Goal: Information Seeking & Learning: Find specific fact

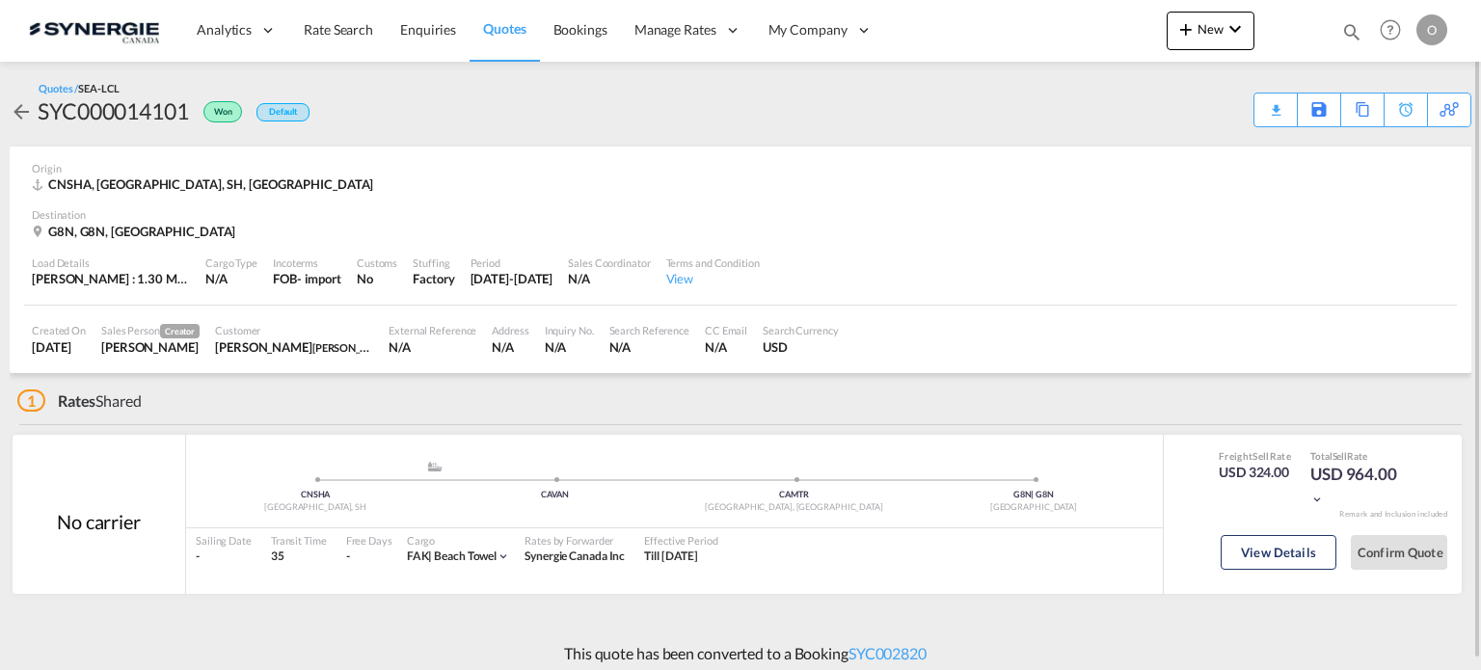
click at [1349, 31] on md-icon "icon-magnify" at bounding box center [1351, 31] width 21 height 21
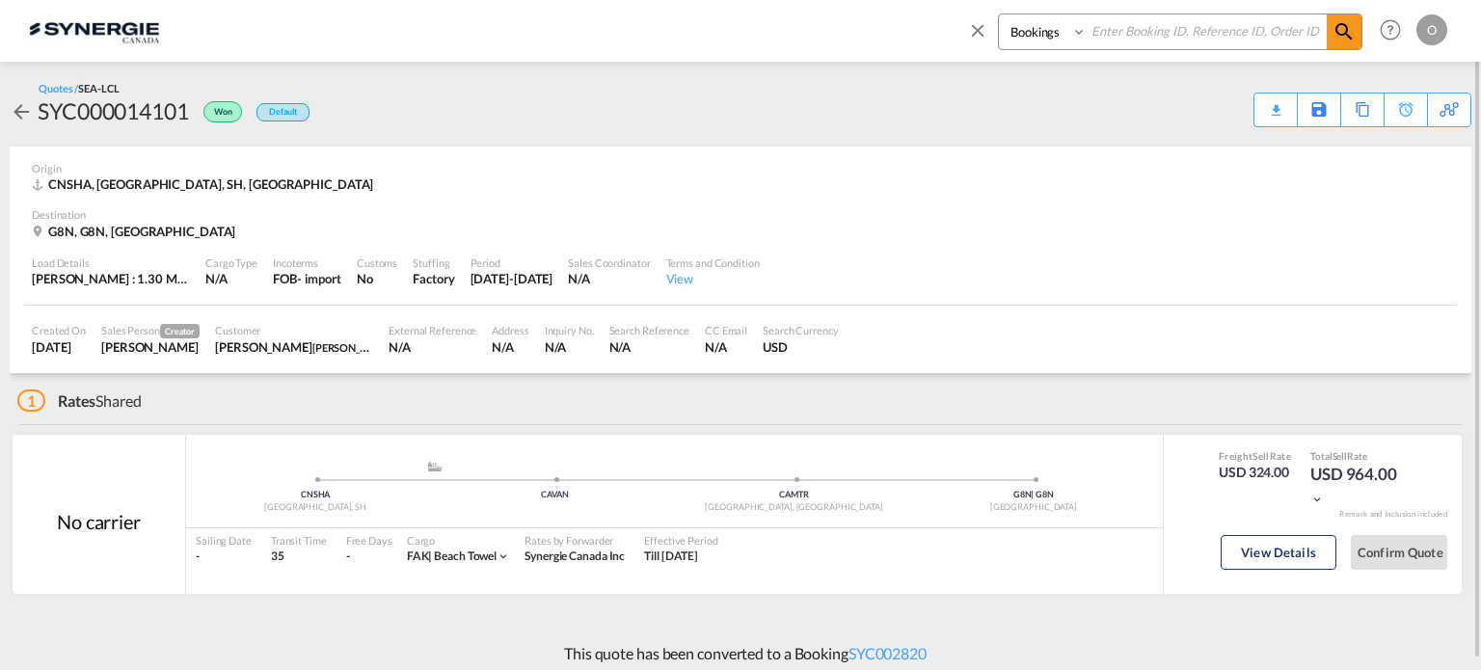
drag, startPoint x: 1018, startPoint y: 34, endPoint x: 1022, endPoint y: 47, distance: 14.0
click at [1018, 34] on select "Bookings Quotes Enquiries" at bounding box center [1045, 31] width 92 height 35
select select "Quotes"
click at [999, 14] on select "Bookings Quotes Enquiries" at bounding box center [1045, 31] width 92 height 35
click at [1134, 41] on input at bounding box center [1206, 31] width 240 height 34
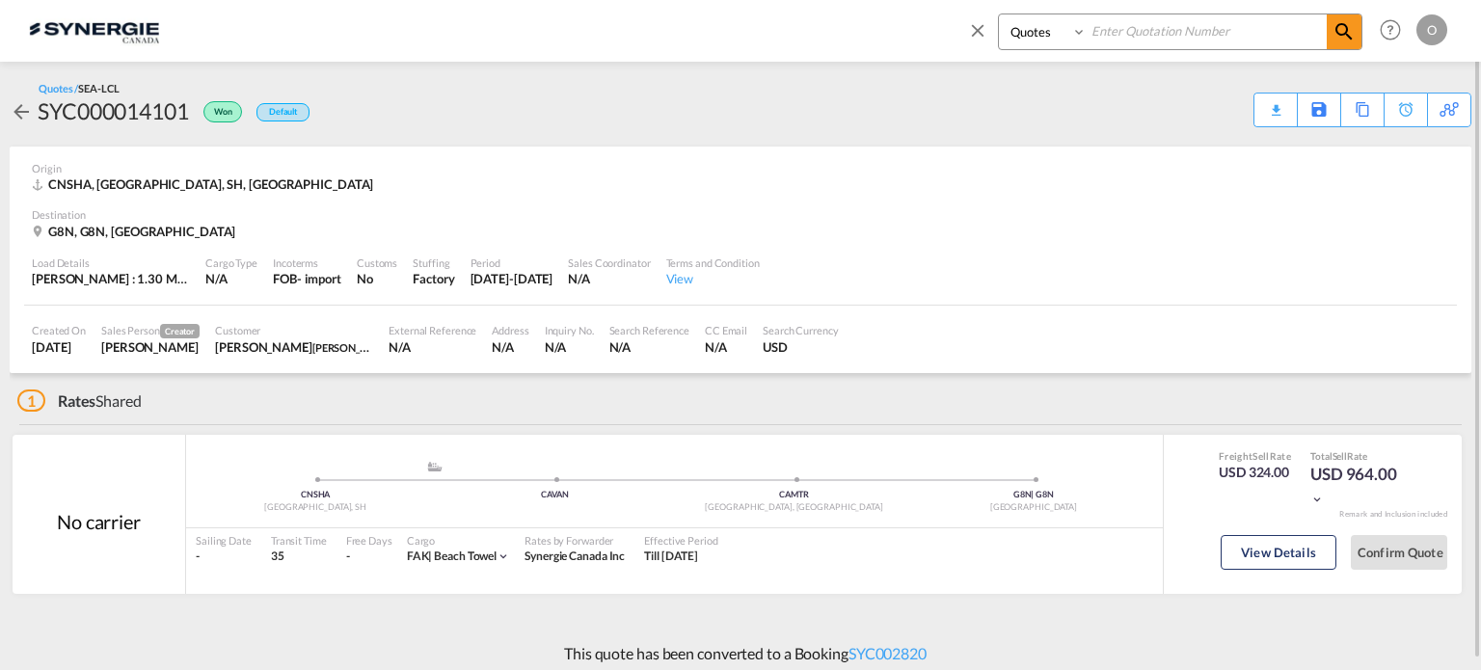
paste input "SYC000013402"
type input "SYC000013402"
click at [1354, 34] on md-icon "icon-magnify" at bounding box center [1343, 31] width 23 height 23
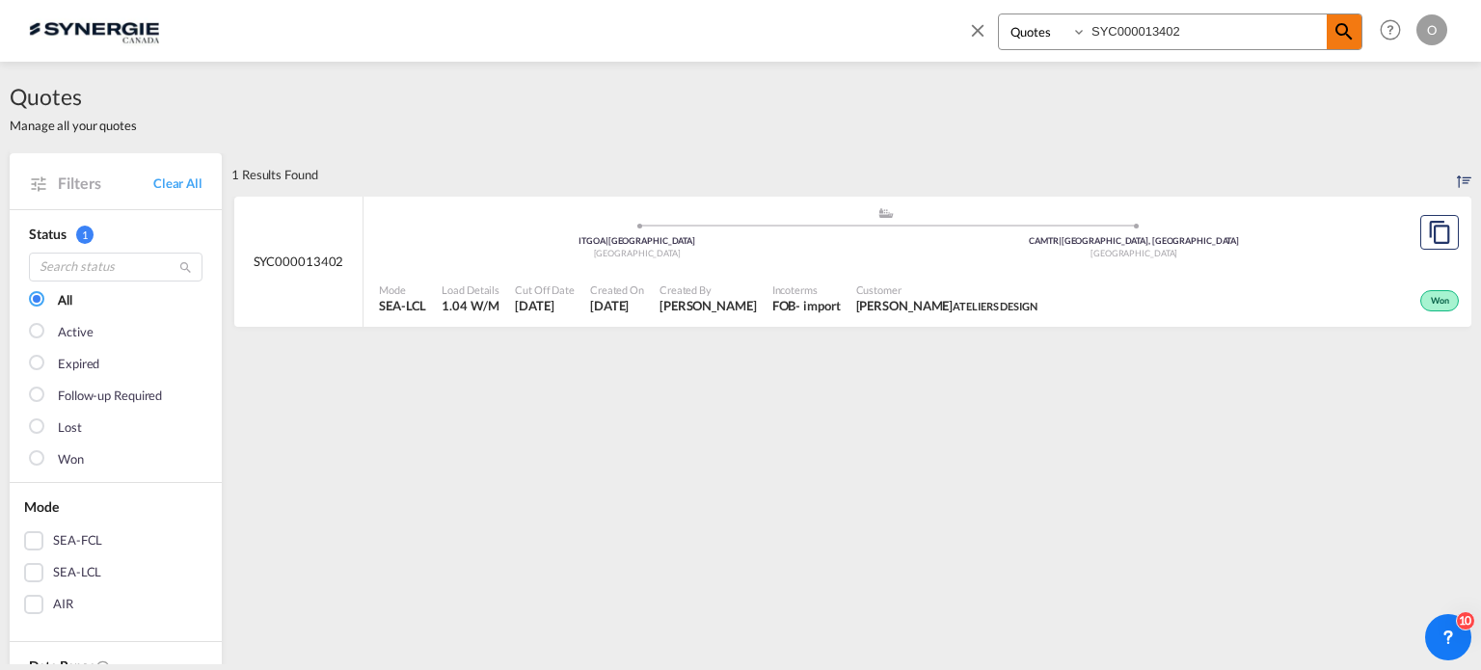
click at [1347, 29] on md-icon "icon-magnify" at bounding box center [1343, 31] width 23 height 23
click at [1083, 291] on div "Won" at bounding box center [1254, 299] width 418 height 48
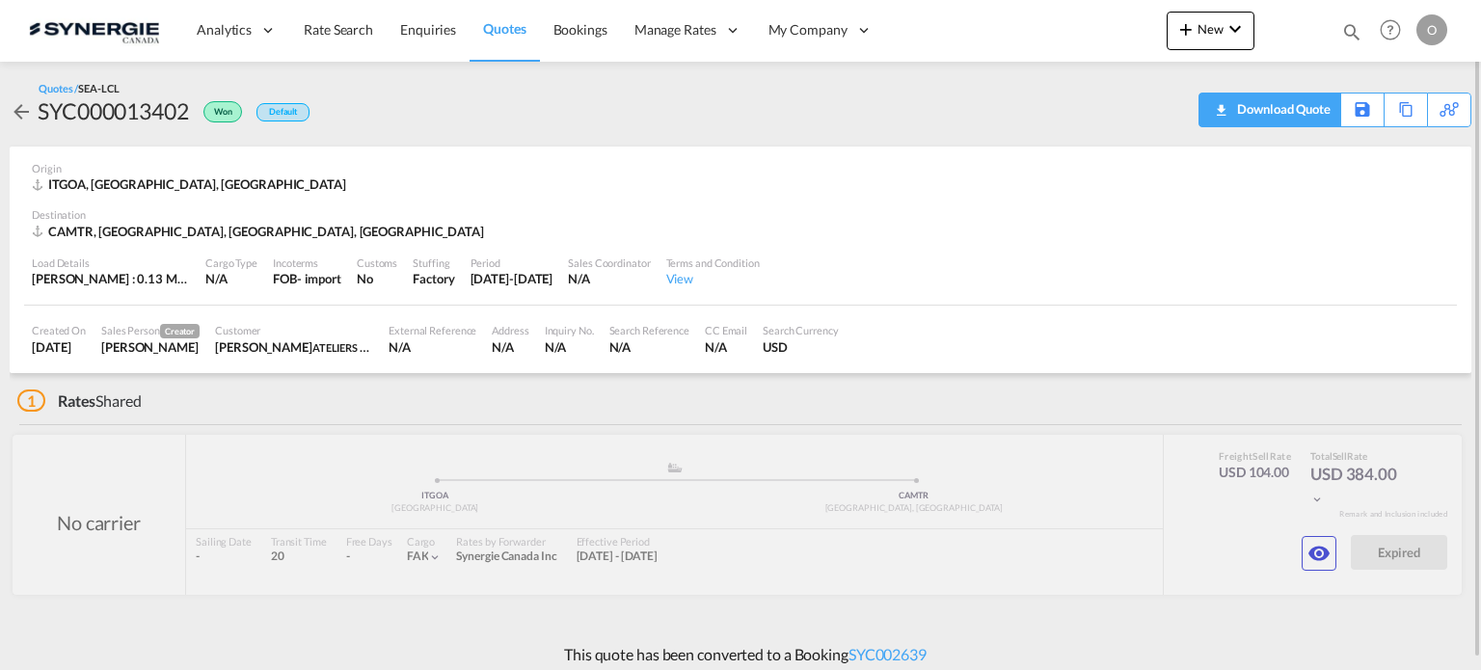
click at [1298, 107] on div "Download Quote" at bounding box center [1281, 108] width 98 height 31
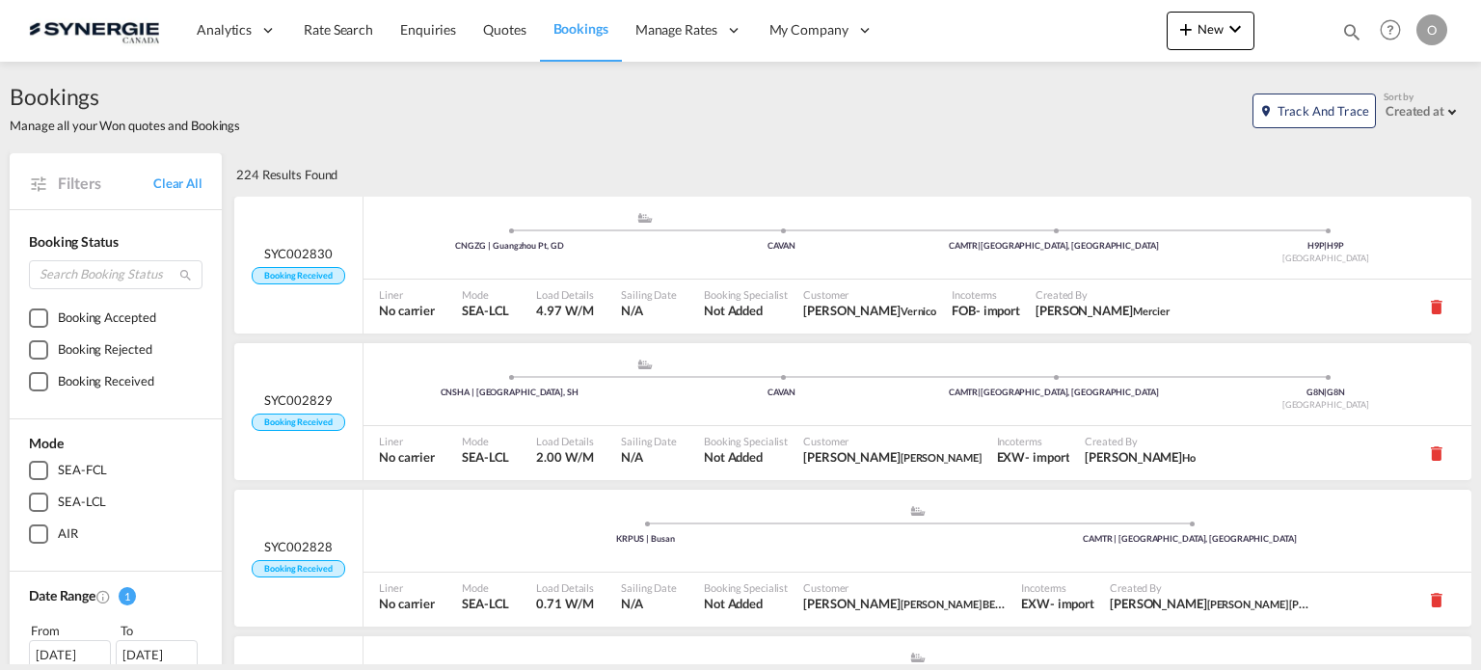
drag, startPoint x: 1352, startPoint y: 27, endPoint x: 1324, endPoint y: 29, distance: 28.0
click at [1352, 27] on md-icon "icon-magnify" at bounding box center [1351, 31] width 21 height 21
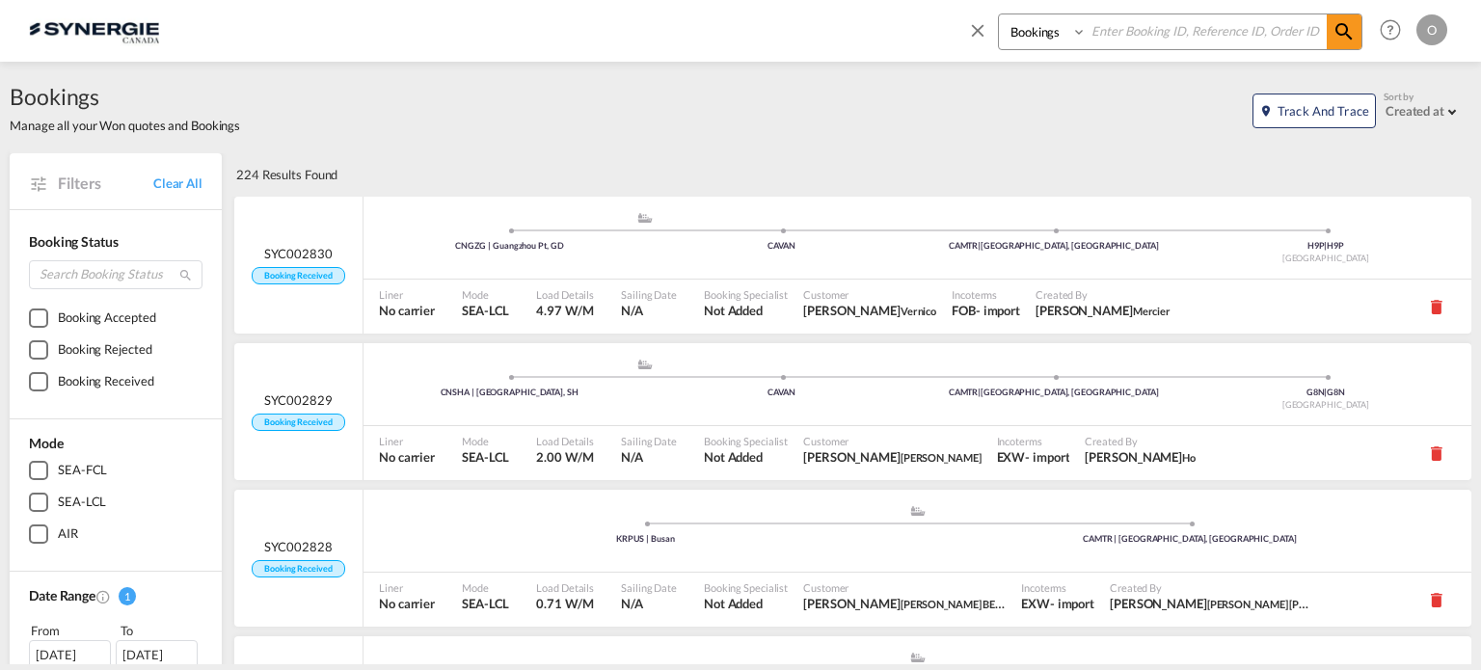
click at [1054, 42] on select "Bookings Quotes Enquiries" at bounding box center [1045, 31] width 92 height 35
select select "Quotes"
click at [999, 14] on select "Bookings Quotes Enquiries" at bounding box center [1045, 31] width 92 height 35
paste input "SYC000013402"
type input "SYC000013402"
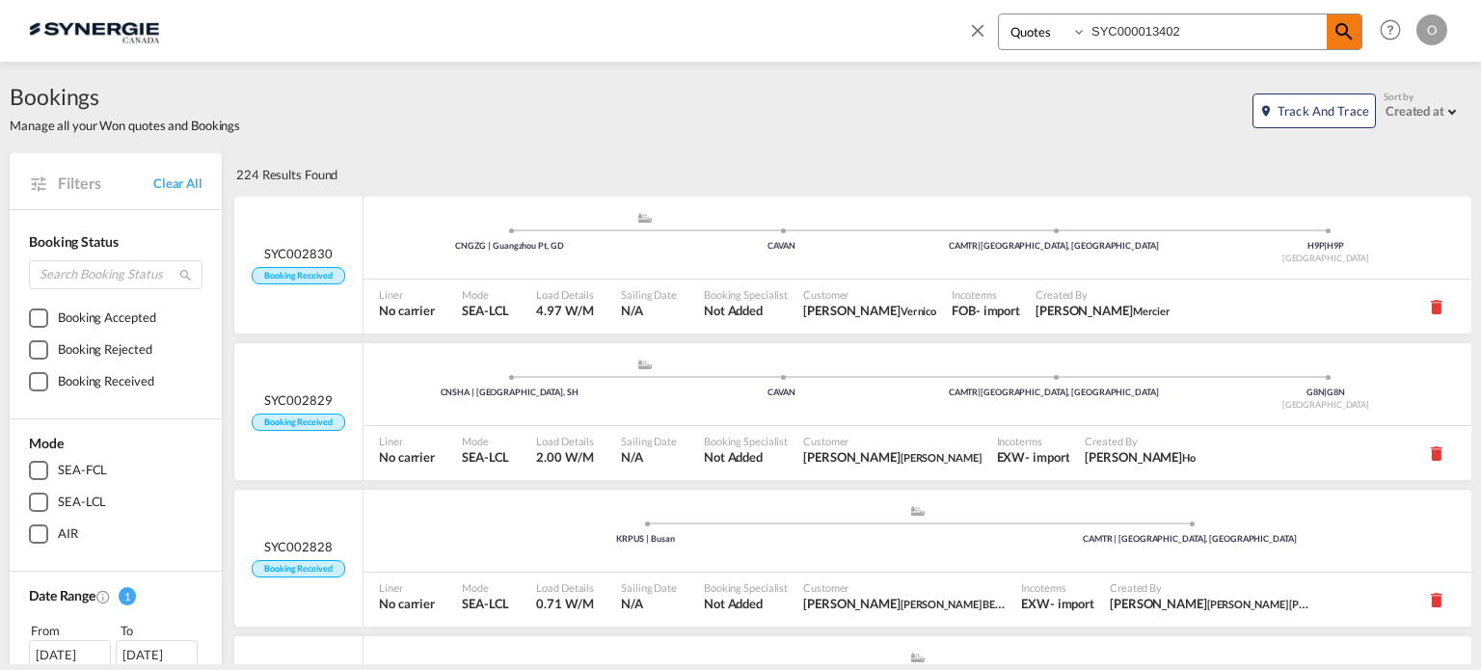
click at [1338, 23] on md-icon "icon-magnify" at bounding box center [1343, 31] width 23 height 23
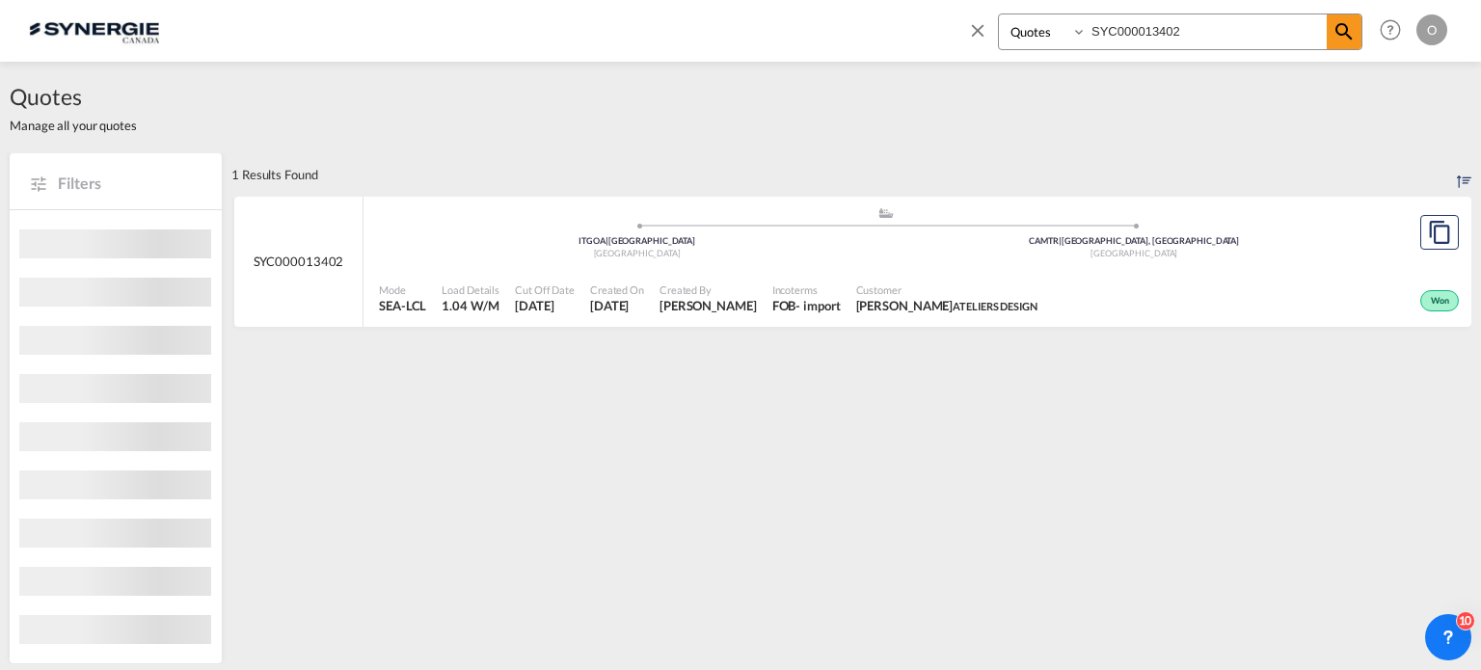
click at [1133, 271] on div "Mode SEA-LCL Load Details 1.04 W/M Cut Off Date 18 Jul 2025 Created On 18 Jul 2…" at bounding box center [916, 299] width 1107 height 58
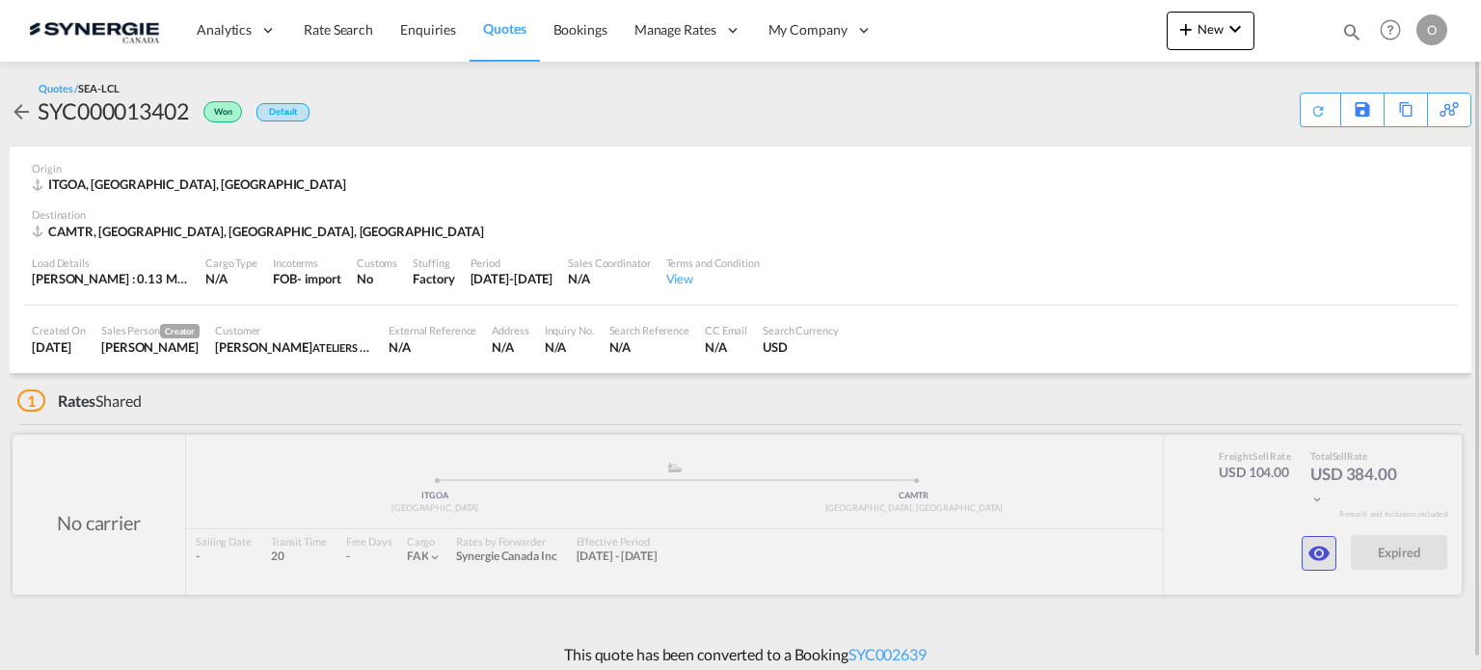
click at [1326, 542] on md-icon "icon-eye" at bounding box center [1318, 553] width 23 height 23
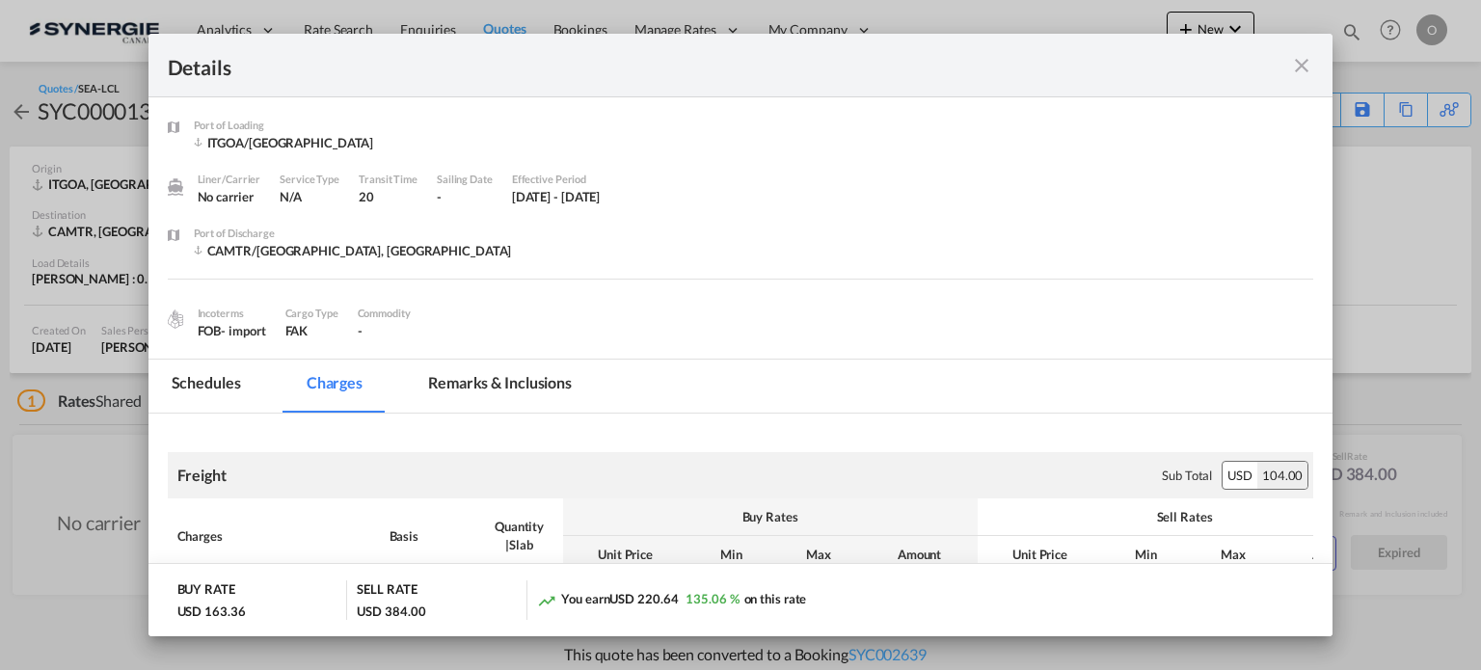
click at [549, 387] on md-tab-item "Remarks & Inclusions" at bounding box center [500, 386] width 190 height 53
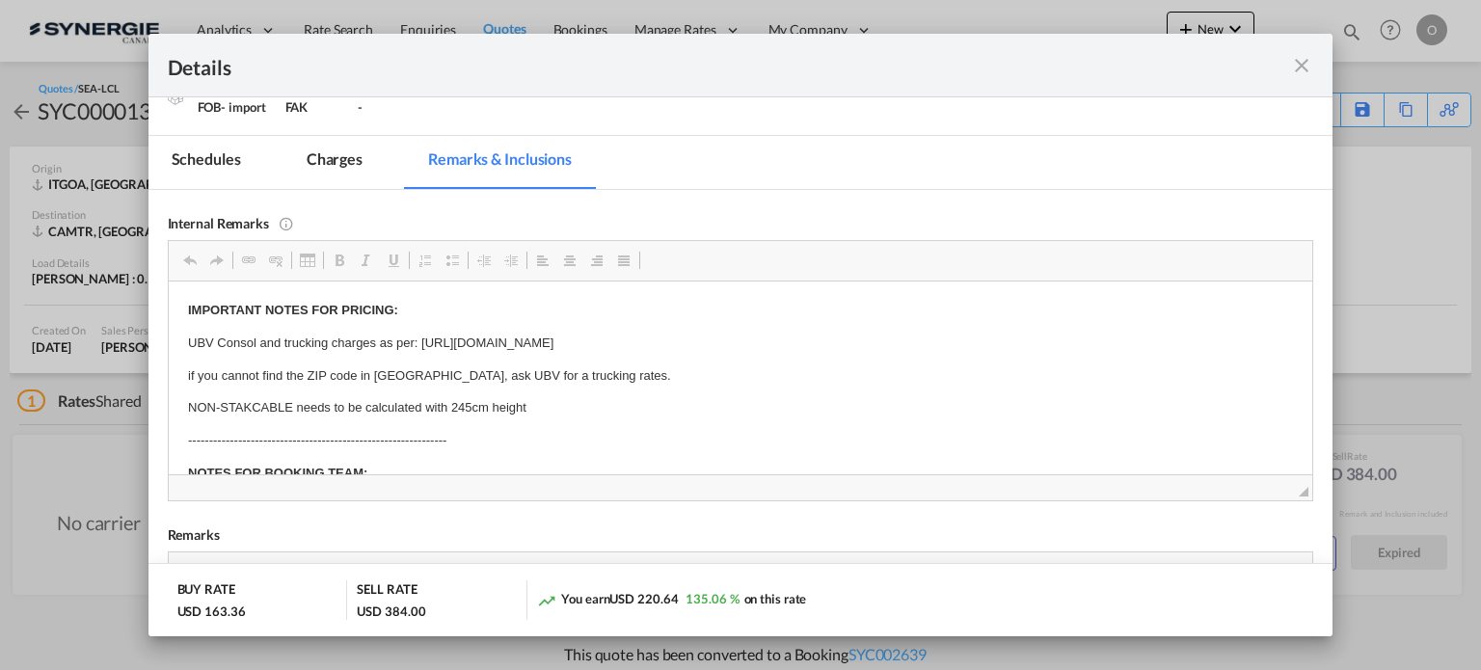
click at [1302, 67] on md-icon "icon-close fg-AAA8AD m-0 cursor" at bounding box center [1301, 65] width 23 height 23
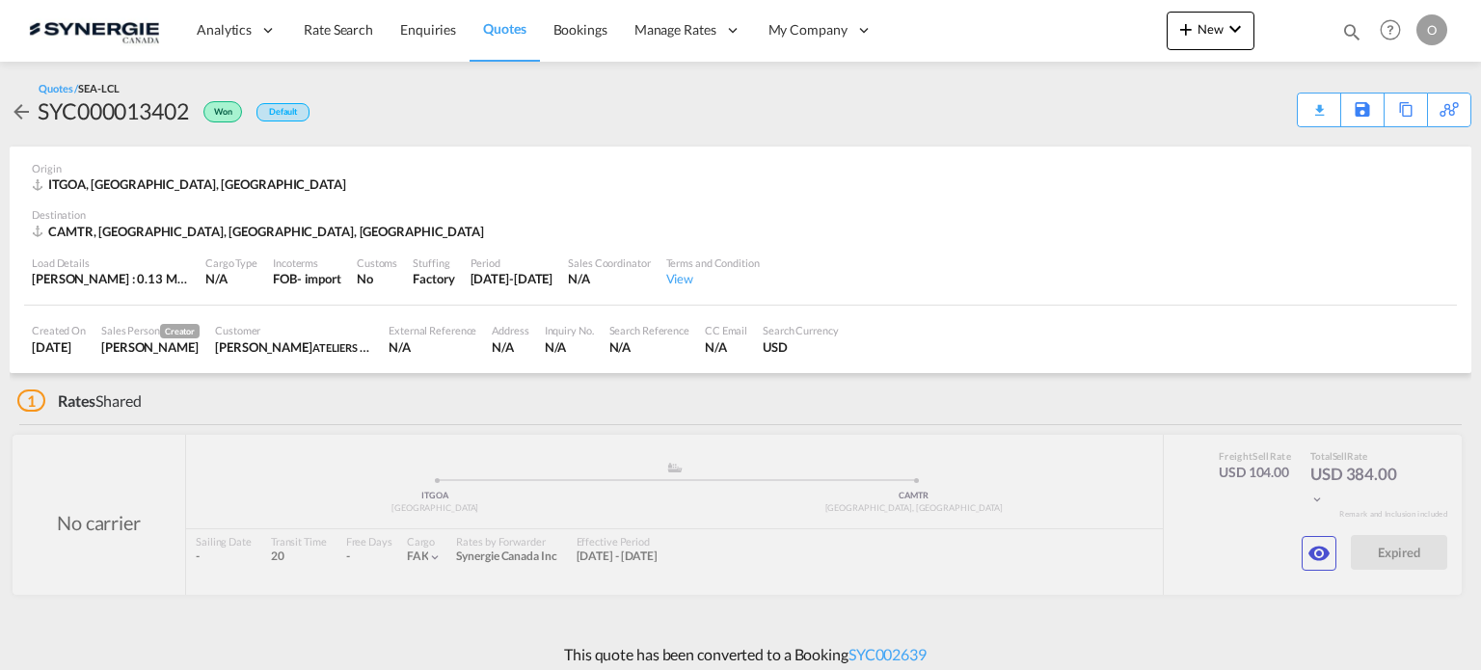
scroll to position [86, 0]
click at [1353, 31] on md-icon "icon-magnify" at bounding box center [1351, 31] width 21 height 21
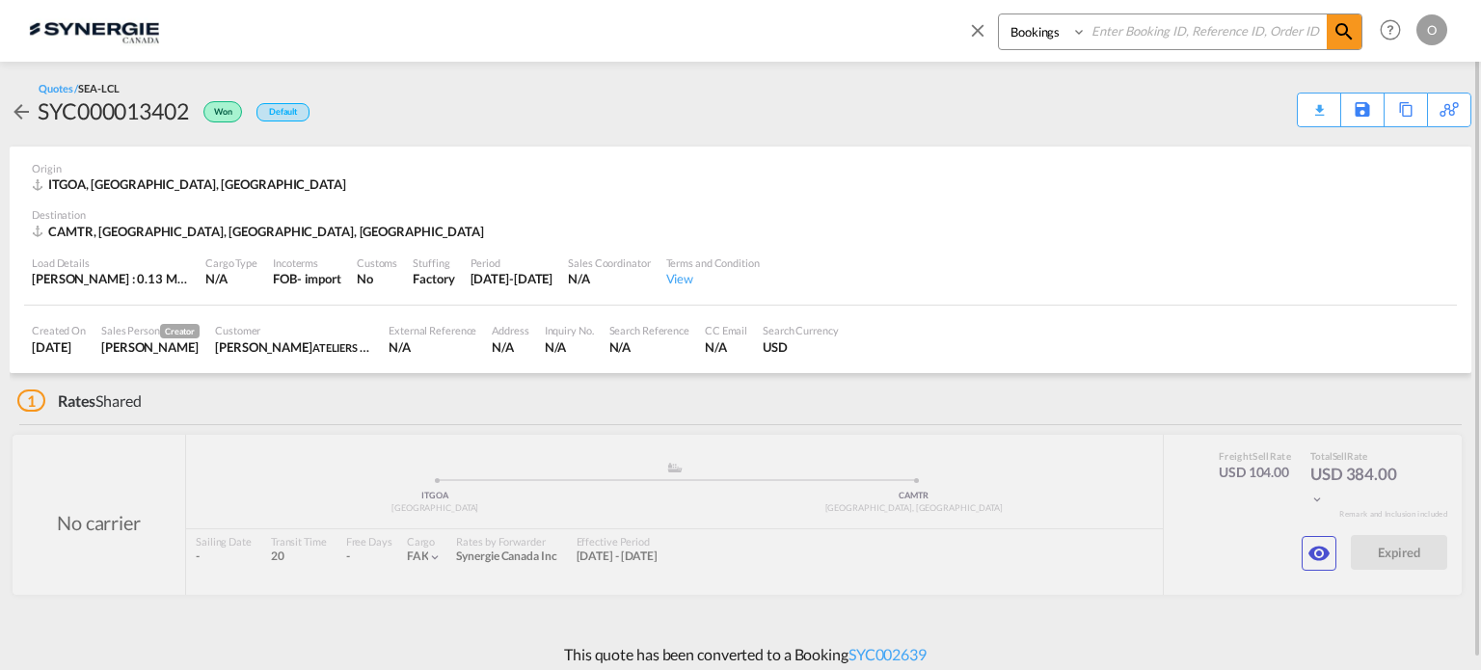
click at [1031, 34] on select "Bookings Quotes Enquiries" at bounding box center [1045, 31] width 92 height 35
select select "Quotes"
click at [999, 14] on select "Bookings Quotes Enquiries" at bounding box center [1045, 31] width 92 height 35
click at [1124, 29] on input at bounding box center [1206, 31] width 240 height 34
paste input "SYC000013591"
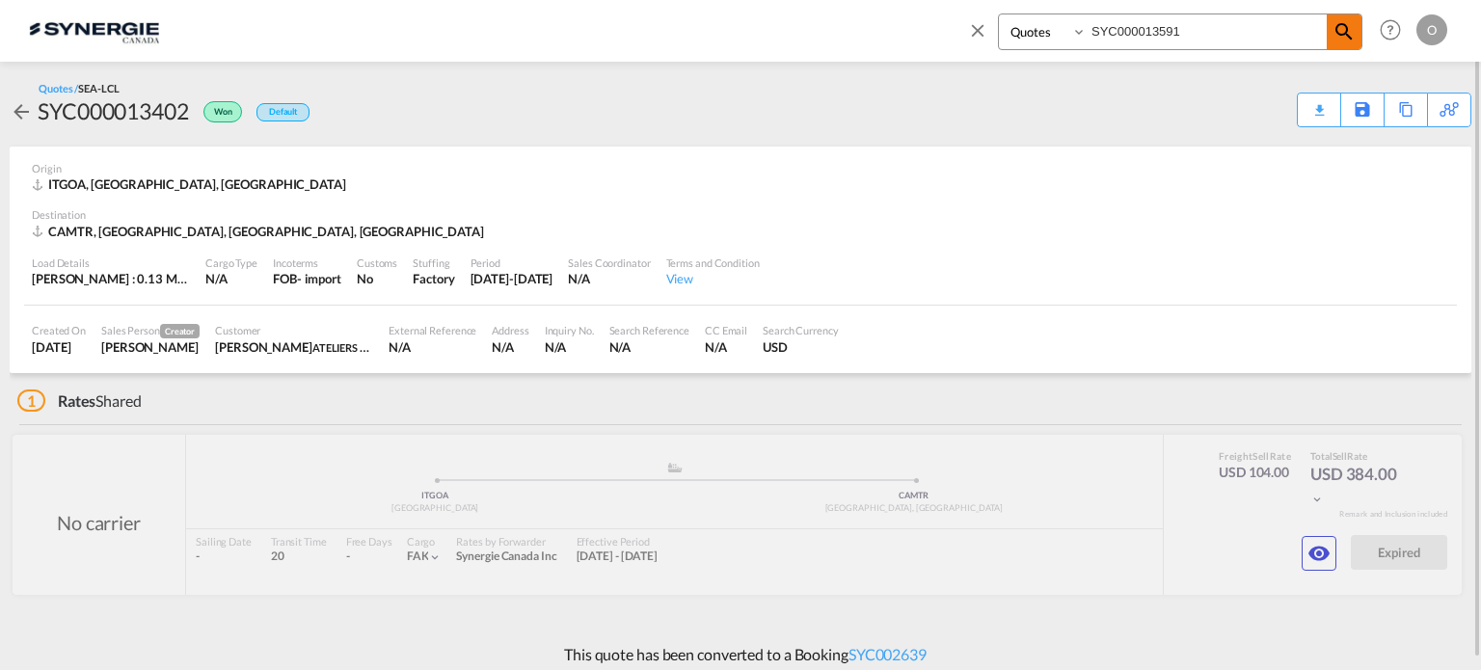
type input "SYC000013591"
click at [1342, 35] on md-icon "icon-magnify" at bounding box center [1343, 31] width 23 height 23
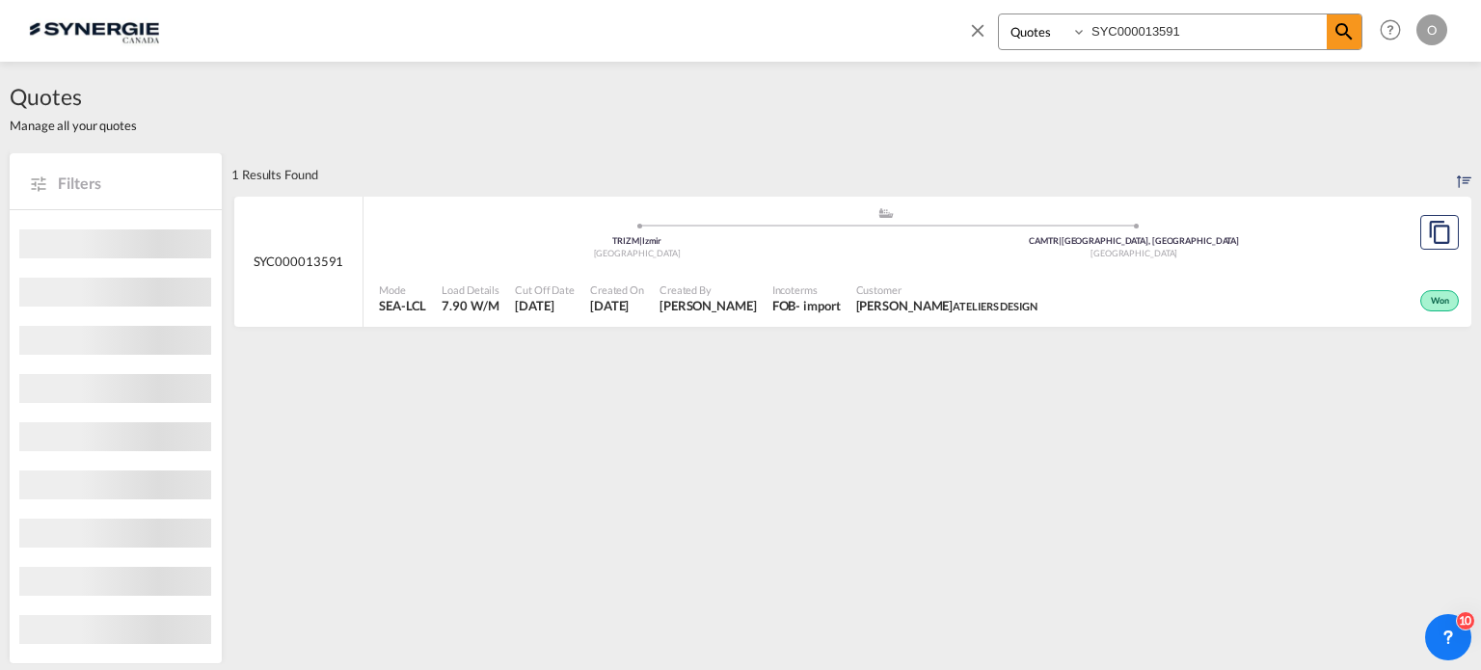
click at [1176, 278] on div "Won" at bounding box center [1254, 299] width 418 height 48
